Goal: Find specific page/section: Find specific page/section

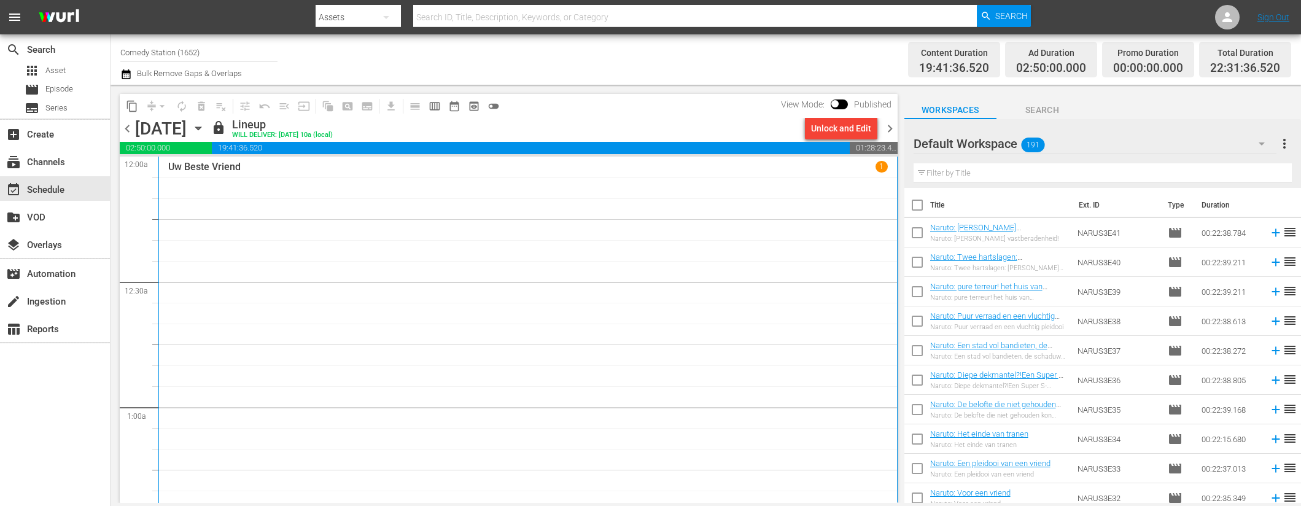
click at [217, 47] on input "Comedy Station (1652)" at bounding box center [198, 51] width 157 height 29
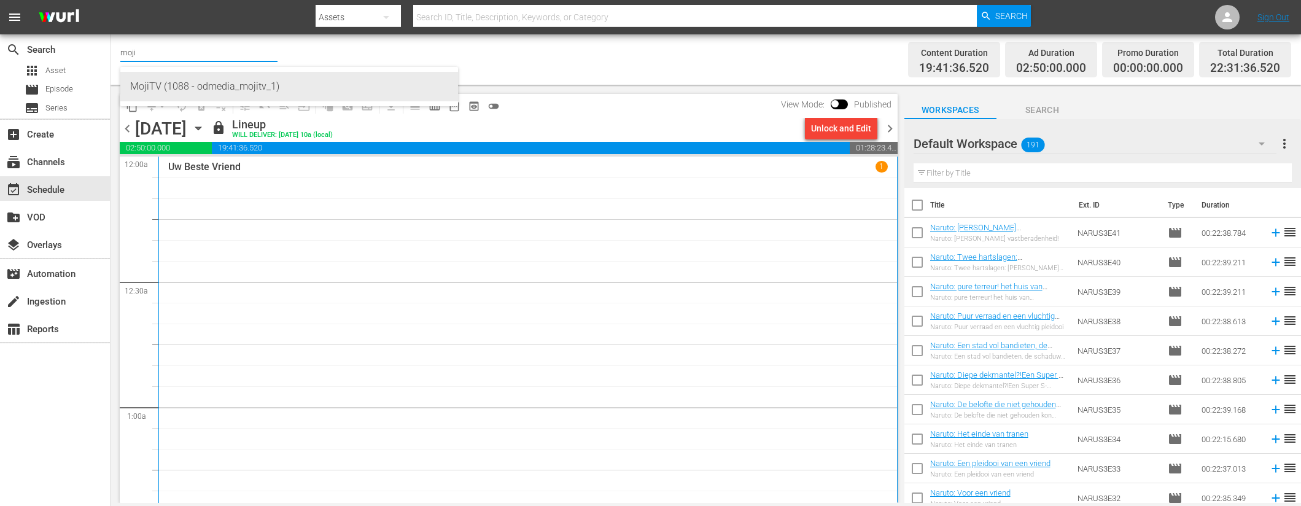
click at [233, 87] on div "MojiTV (1088 - odmedia_mojitv_1)" at bounding box center [289, 86] width 318 height 29
type input "MojiTV (1088 - odmedia_mojitv_1)"
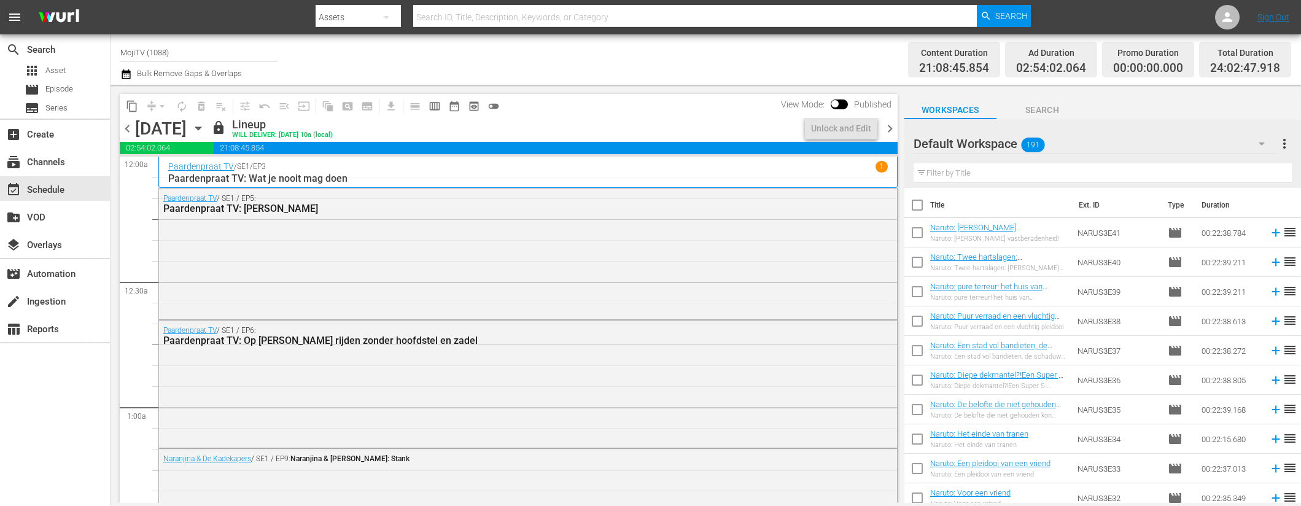
click at [205, 126] on icon "button" at bounding box center [199, 129] width 14 height 14
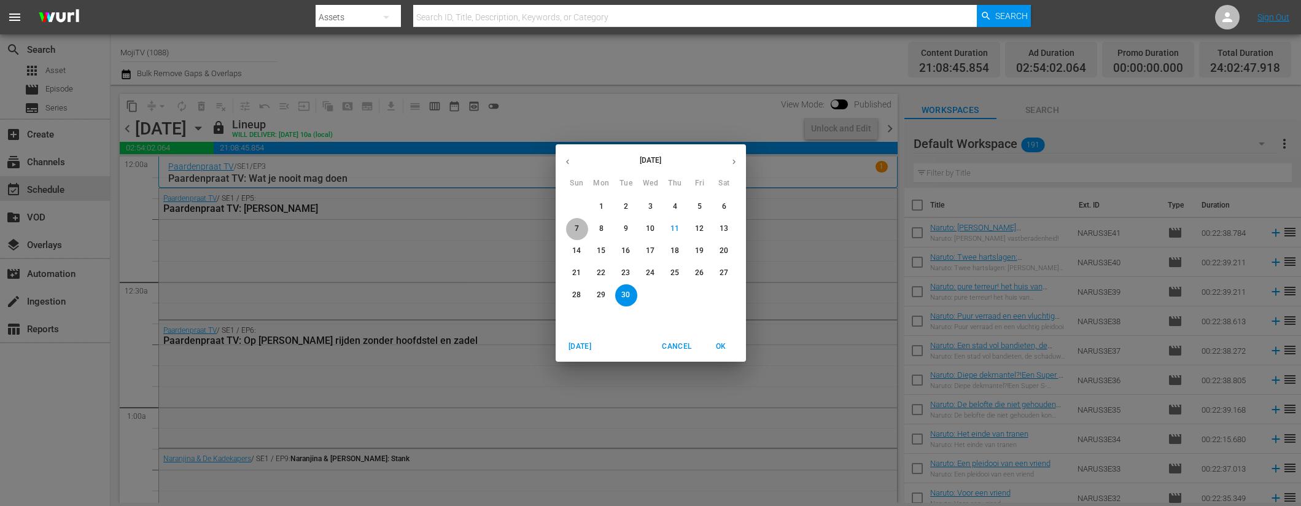
click at [578, 227] on p "7" at bounding box center [577, 228] width 4 height 10
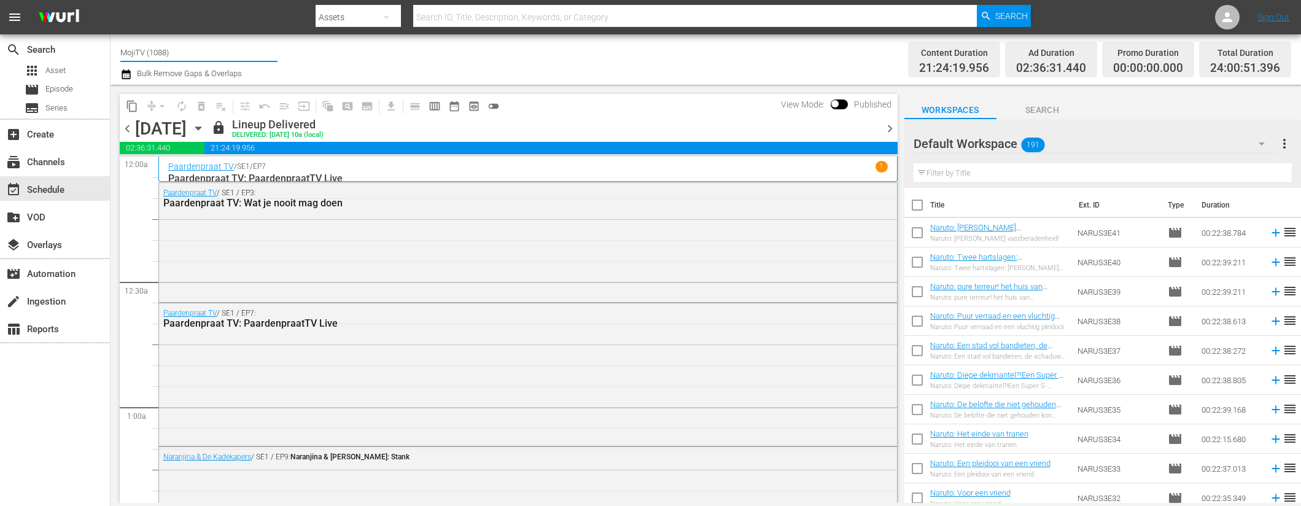
click at [188, 49] on input "MojiTV (1088)" at bounding box center [198, 51] width 157 height 29
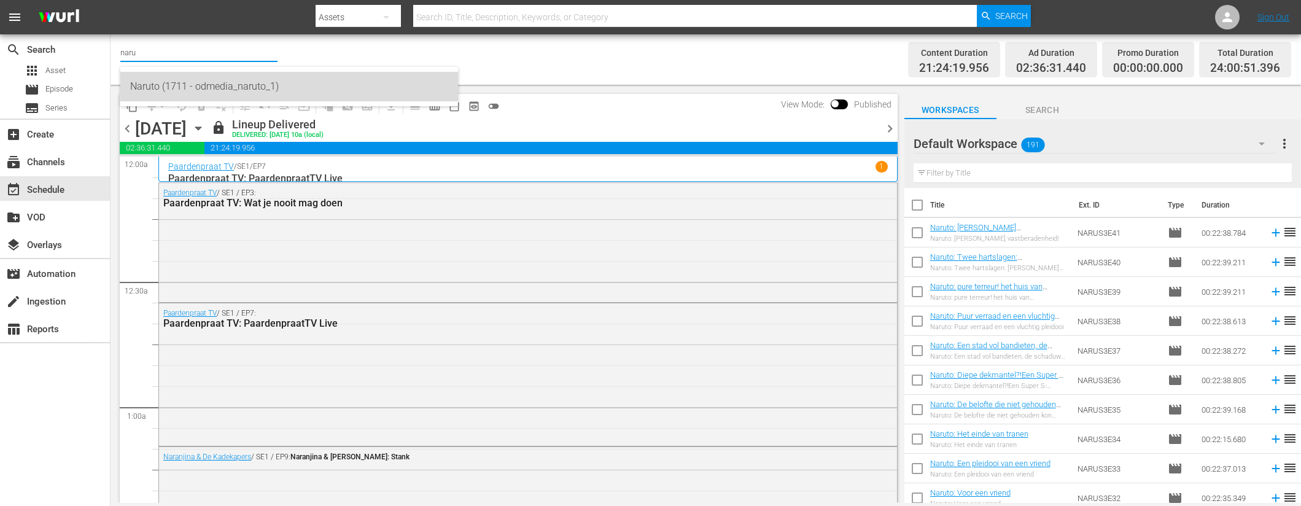
click at [254, 87] on div "Naruto (1711 - odmedia_naruto_1)" at bounding box center [289, 86] width 318 height 29
type input "Naruto (1711 - odmedia_naruto_1)"
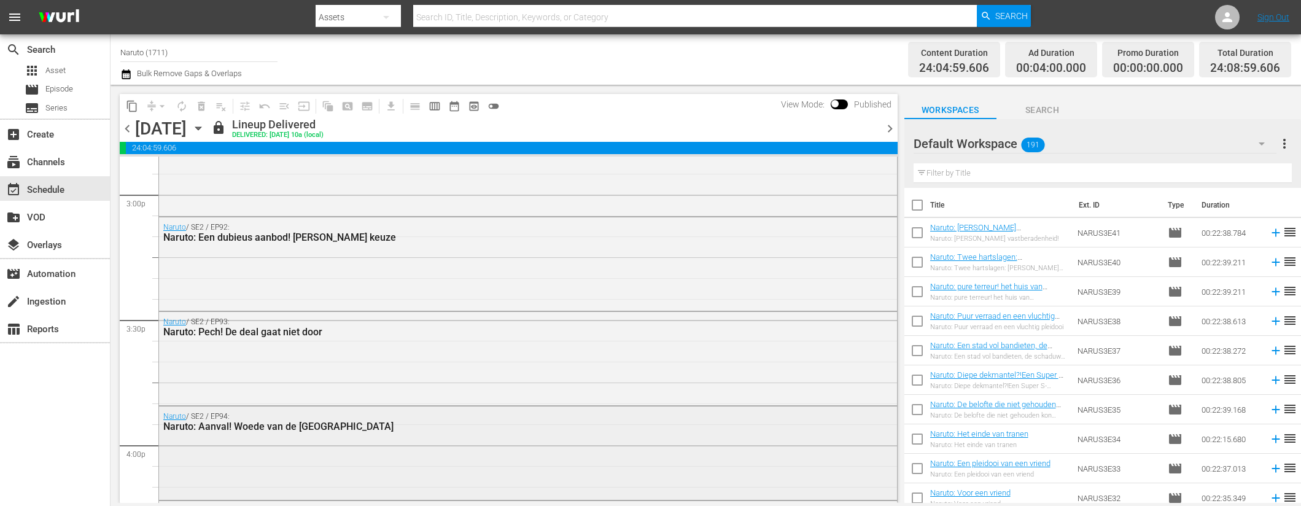
scroll to position [3726, 0]
